Goal: Navigation & Orientation: Find specific page/section

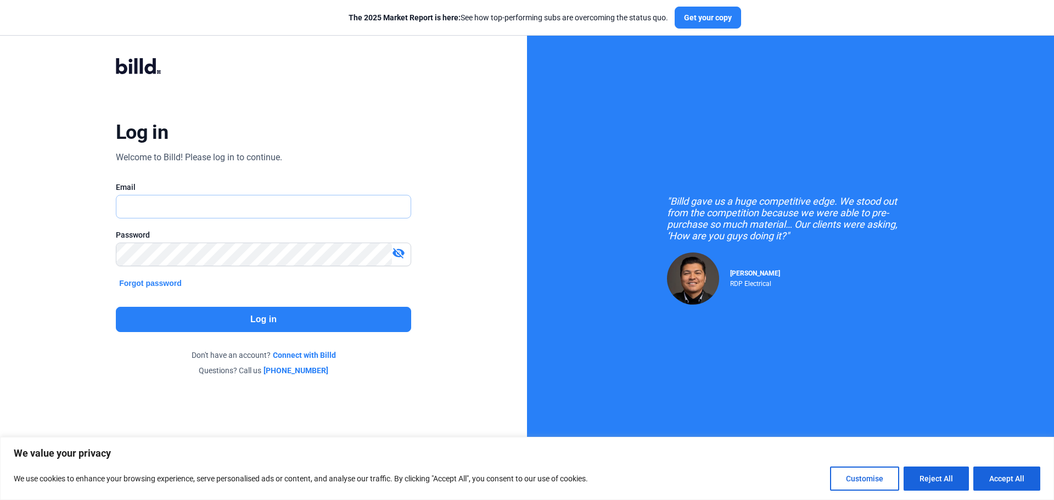
click at [175, 198] on input "text" at bounding box center [263, 206] width 294 height 22
type input "[EMAIL_ADDRESS][DOMAIN_NAME]"
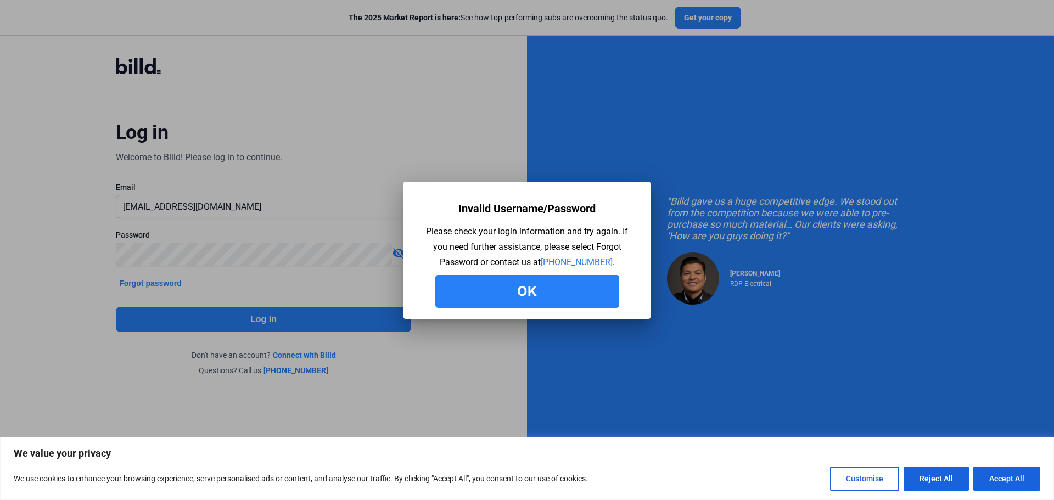
click at [556, 288] on button "Ok" at bounding box center [527, 291] width 184 height 33
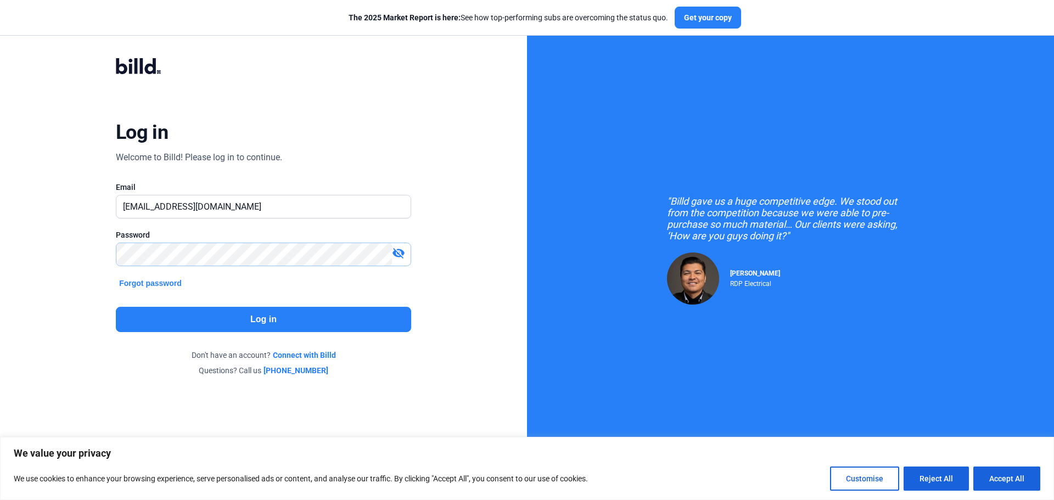
click at [49, 254] on div "Log in Welcome to Billd! Please log in to continue. Email [EMAIL_ADDRESS][DOMAI…" at bounding box center [263, 217] width 527 height 434
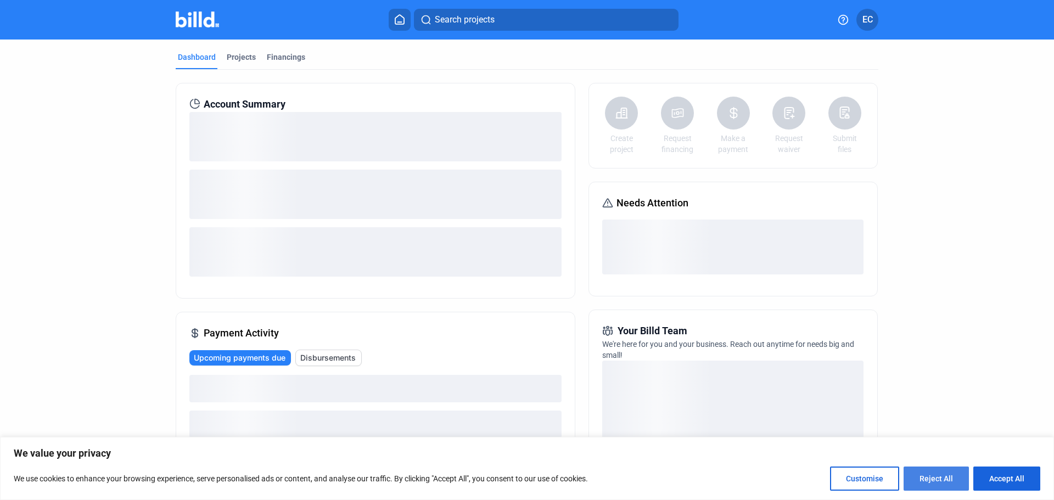
click at [947, 475] on button "Reject All" at bounding box center [935, 478] width 65 height 24
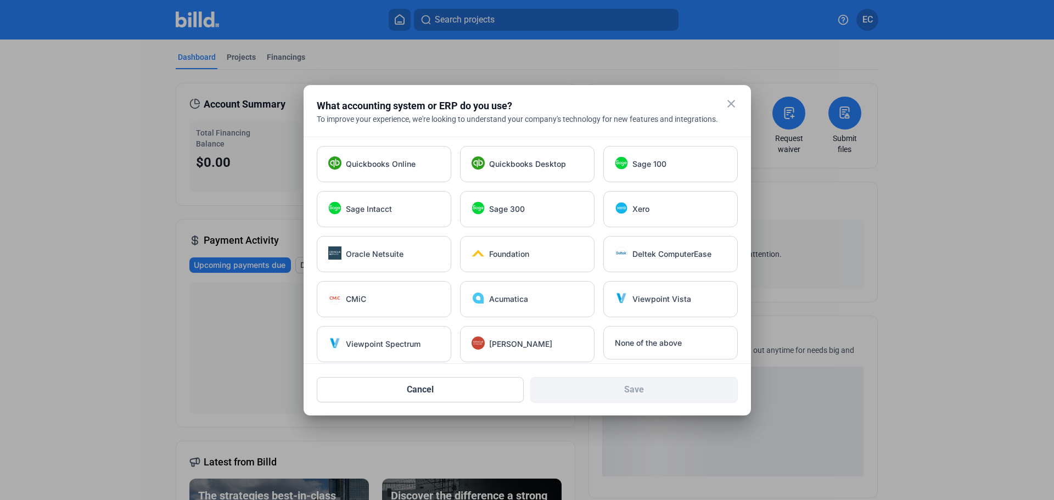
click at [730, 103] on mat-icon "close" at bounding box center [730, 103] width 13 height 13
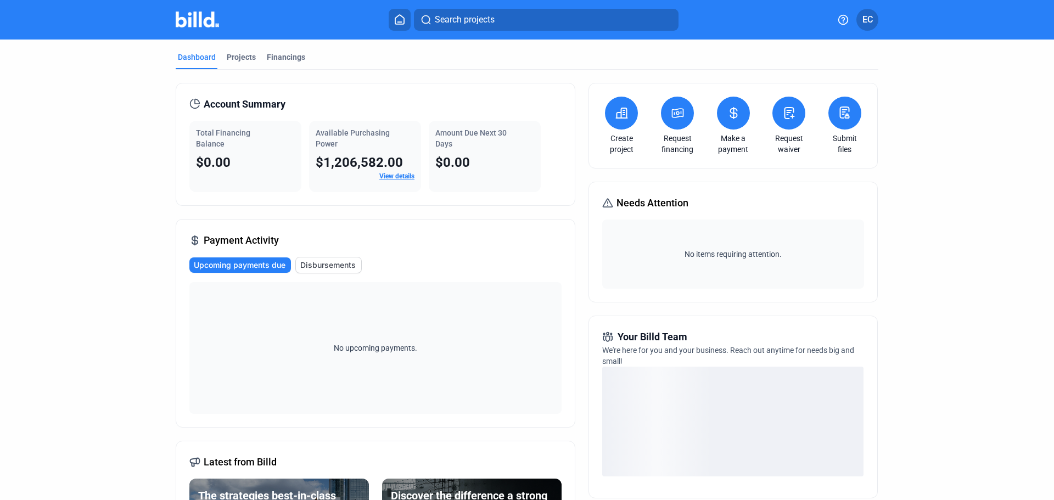
click at [405, 178] on link "View details" at bounding box center [396, 176] width 35 height 8
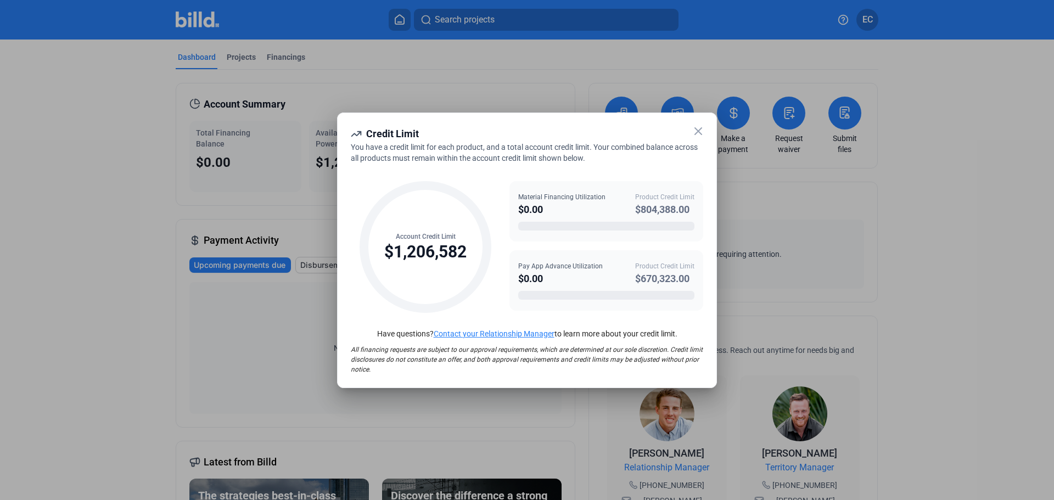
click at [700, 128] on icon at bounding box center [697, 131] width 13 height 13
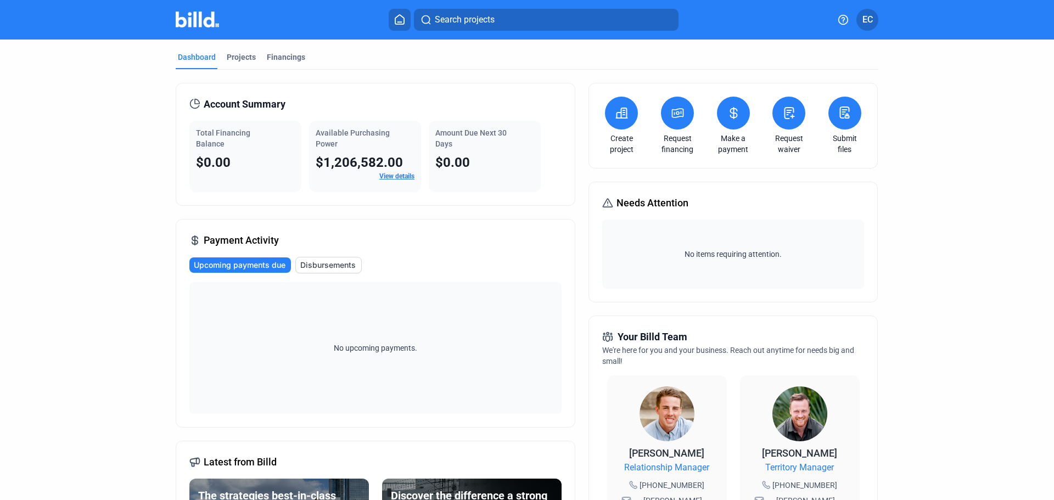
click at [403, 175] on link "View details" at bounding box center [396, 176] width 35 height 8
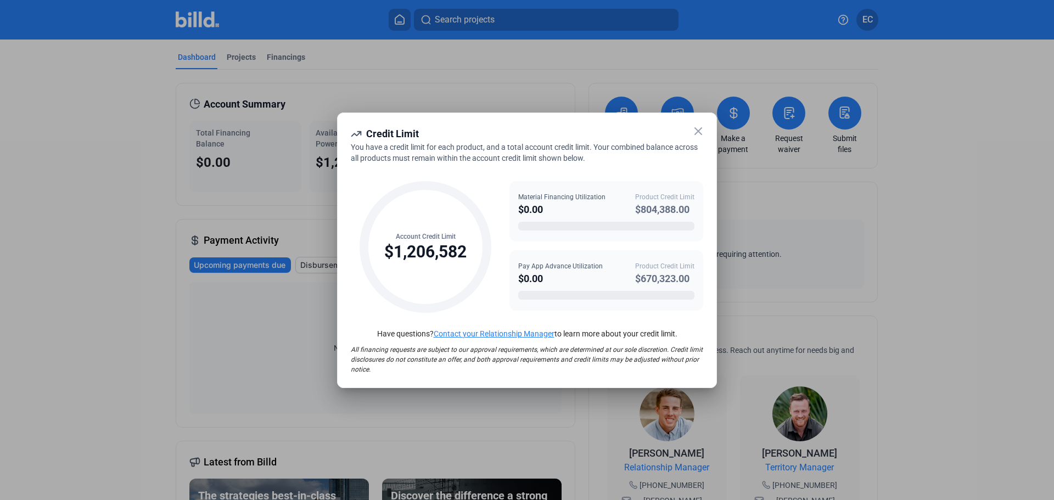
click at [701, 128] on icon at bounding box center [697, 131] width 13 height 13
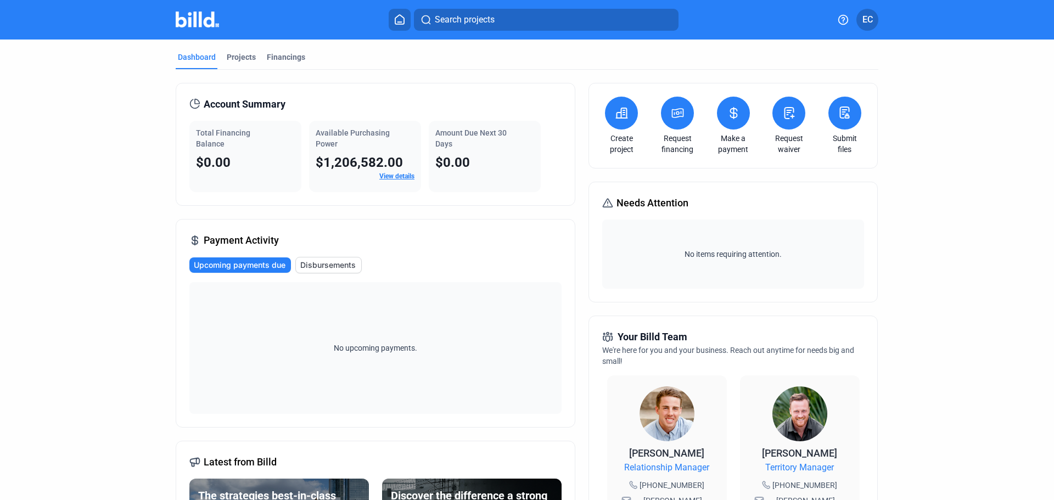
click at [389, 174] on link "View details" at bounding box center [396, 176] width 35 height 8
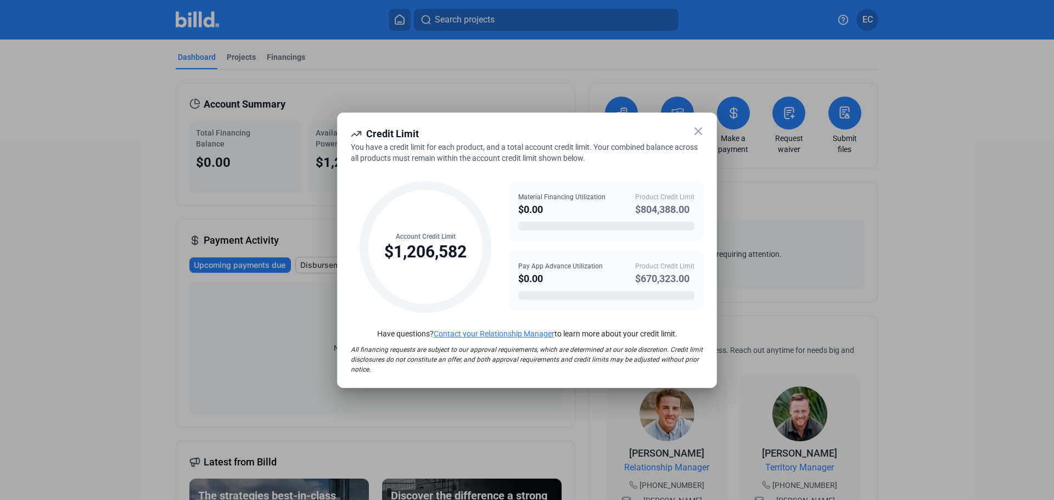
click at [701, 129] on icon at bounding box center [697, 131] width 13 height 13
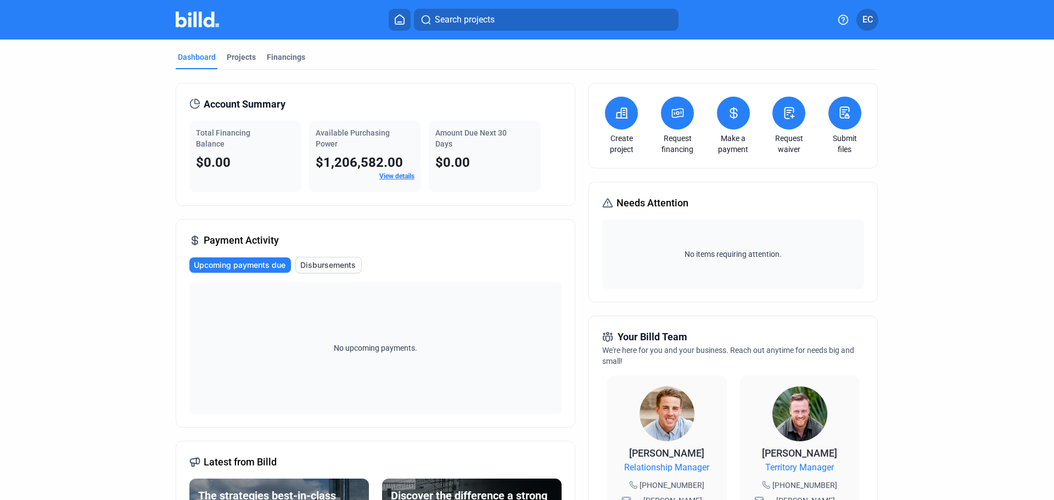
click at [859, 27] on button "EC" at bounding box center [867, 20] width 22 height 22
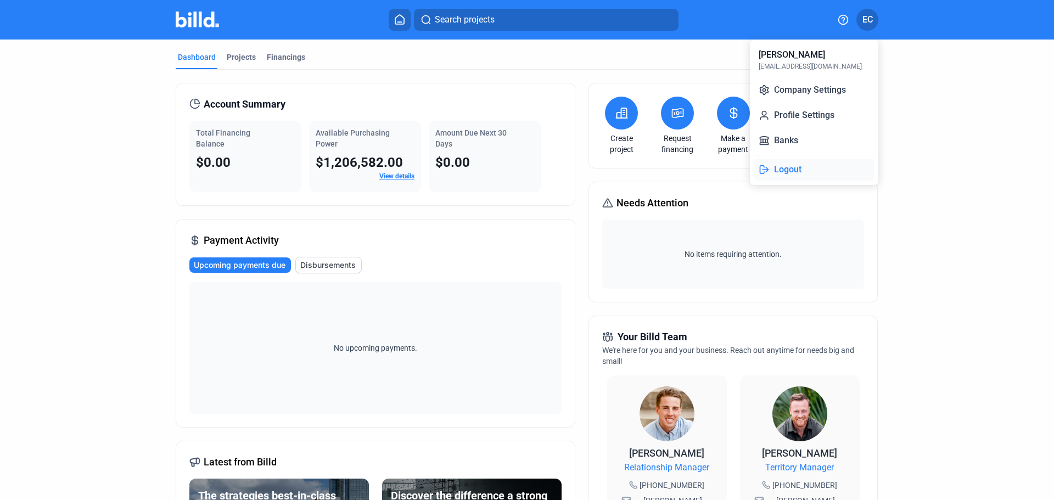
click at [777, 177] on button "Logout" at bounding box center [814, 170] width 120 height 22
